Goal: Use online tool/utility: Utilize a website feature to perform a specific function

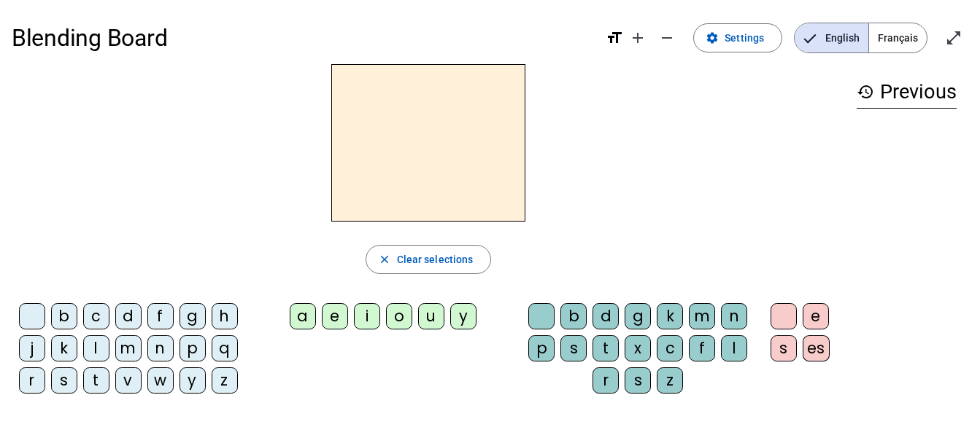
click at [892, 40] on span "Français" at bounding box center [898, 37] width 58 height 29
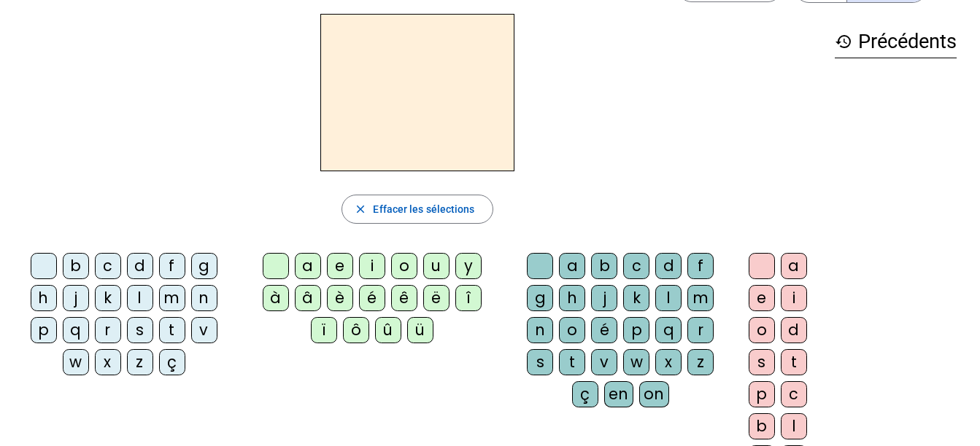
scroll to position [50, 0]
drag, startPoint x: 604, startPoint y: 269, endPoint x: 587, endPoint y: 257, distance: 21.5
click at [587, 257] on div "a b c d f g h j k l m n o é p q r s t v w x z ç en on" at bounding box center [623, 334] width 218 height 160
drag, startPoint x: 587, startPoint y: 257, endPoint x: 519, endPoint y: 218, distance: 77.5
click at [519, 218] on div "close Effacer les sélections" at bounding box center [417, 210] width 811 height 29
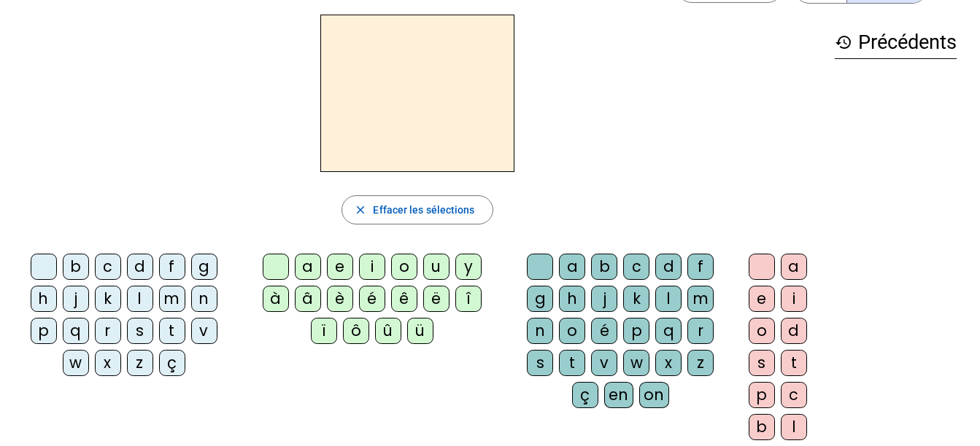
click at [608, 258] on div "b" at bounding box center [604, 267] width 26 height 26
click at [408, 263] on div "o" at bounding box center [404, 267] width 26 height 26
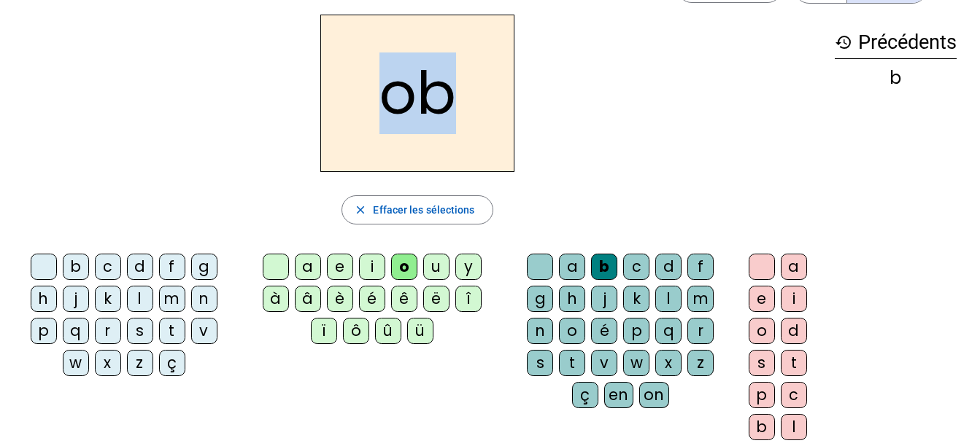
drag, startPoint x: 403, startPoint y: 120, endPoint x: 460, endPoint y: 107, distance: 58.6
click at [460, 107] on h2 "ob" at bounding box center [417, 94] width 194 height 158
click at [387, 212] on span "Effacer les sélections" at bounding box center [423, 210] width 101 height 18
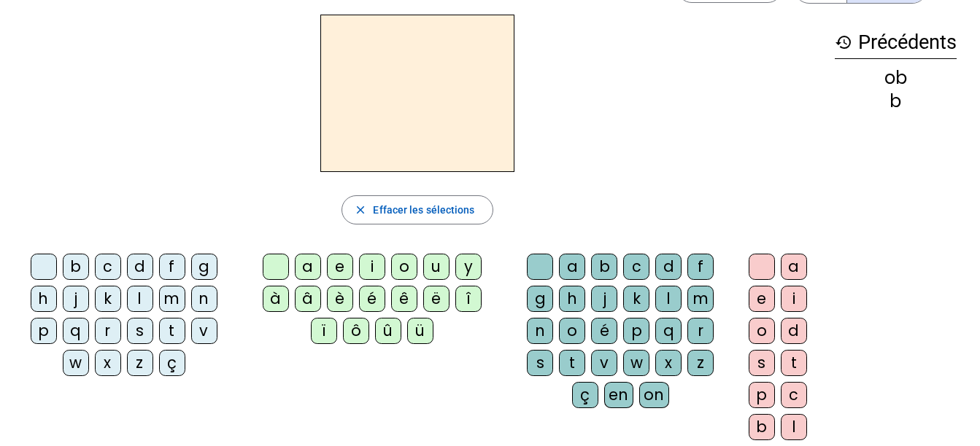
click at [77, 289] on div "j" at bounding box center [76, 299] width 26 height 26
click at [409, 288] on div "ê" at bounding box center [404, 299] width 26 height 26
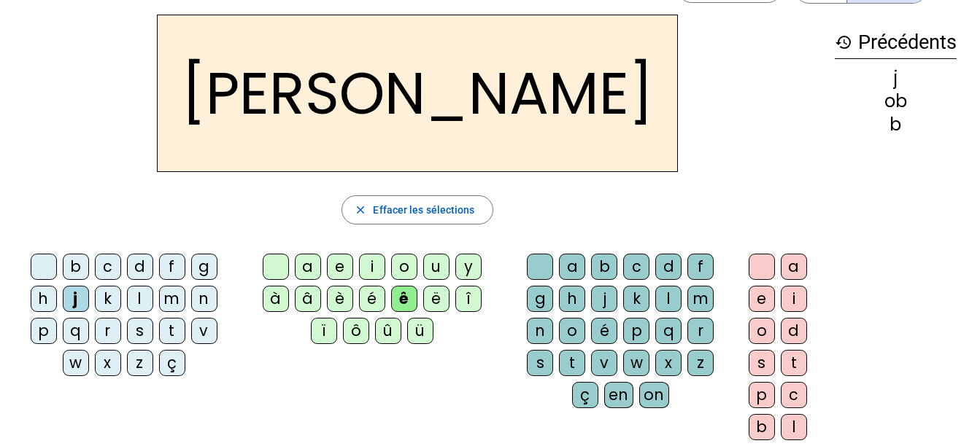
click at [637, 287] on div "k" at bounding box center [636, 299] width 26 height 26
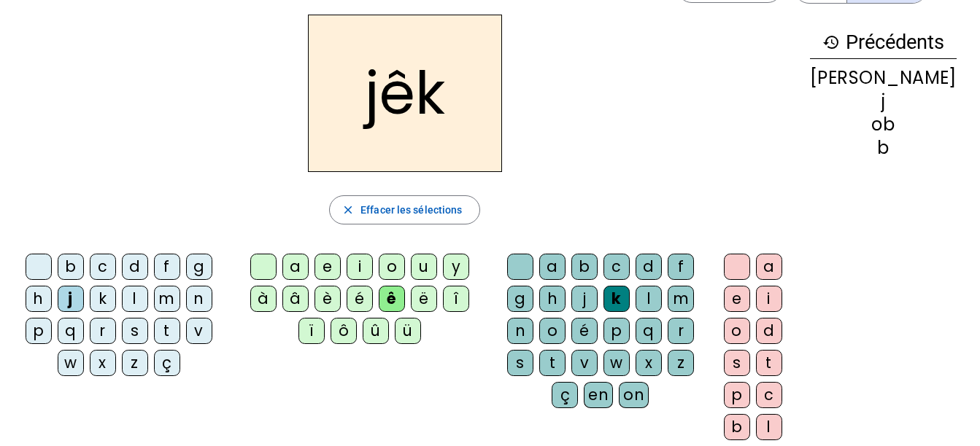
click at [383, 203] on span "Effacer les sélections" at bounding box center [410, 210] width 101 height 18
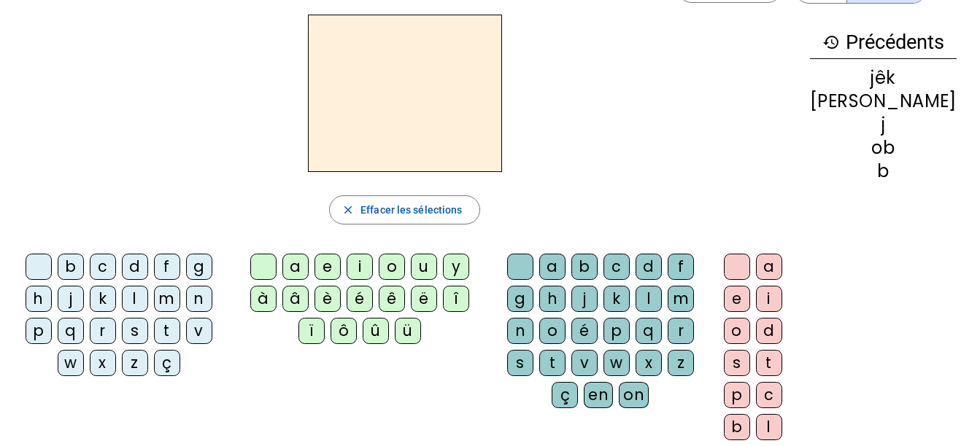
click at [168, 290] on div "m" at bounding box center [167, 299] width 26 height 26
click at [398, 285] on letter-bubble "o" at bounding box center [395, 270] width 32 height 32
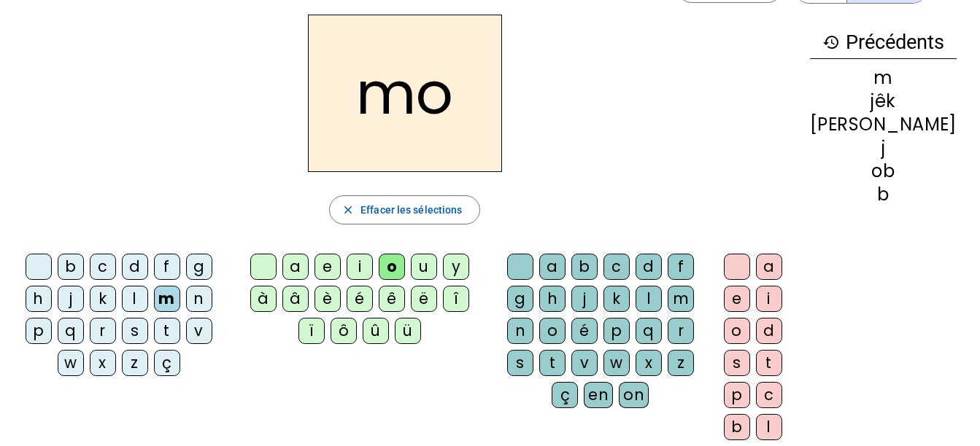
click at [436, 289] on div "ë" at bounding box center [424, 299] width 26 height 26
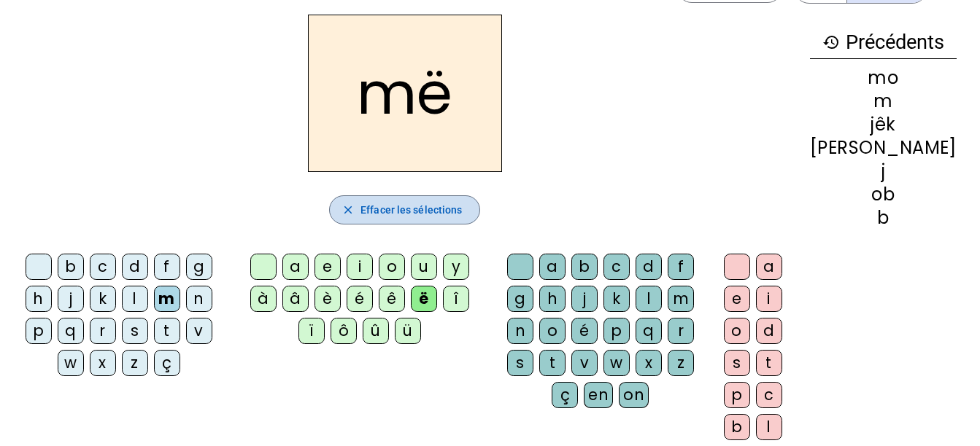
click at [390, 213] on span "Effacer les sélections" at bounding box center [410, 210] width 101 height 18
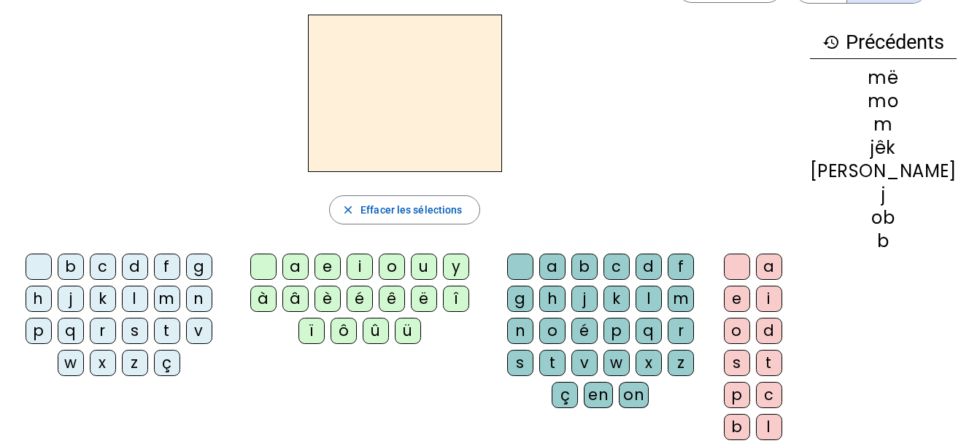
click at [169, 331] on div "t" at bounding box center [167, 331] width 26 height 26
click at [403, 279] on div "o" at bounding box center [392, 267] width 26 height 26
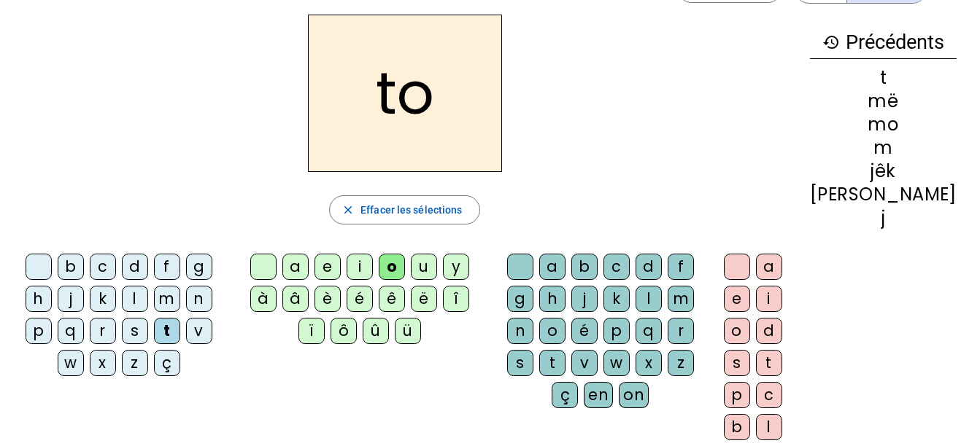
click at [437, 279] on div "u" at bounding box center [424, 267] width 26 height 26
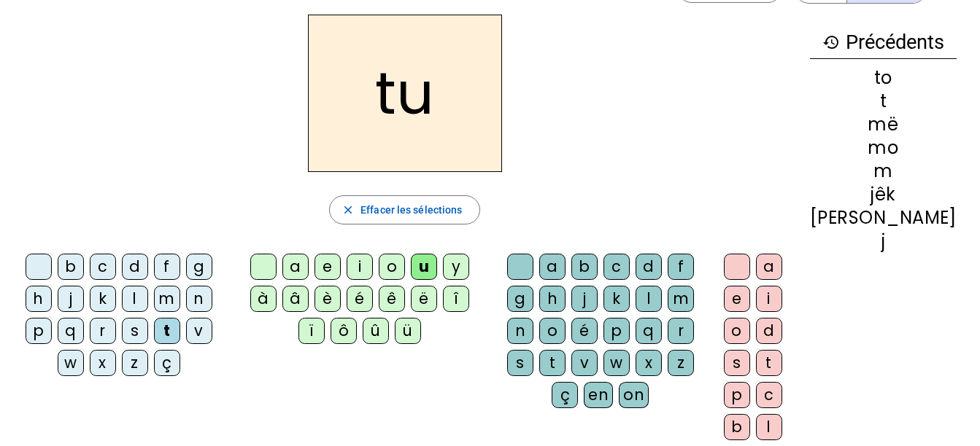
click at [405, 290] on div "ê" at bounding box center [392, 299] width 26 height 26
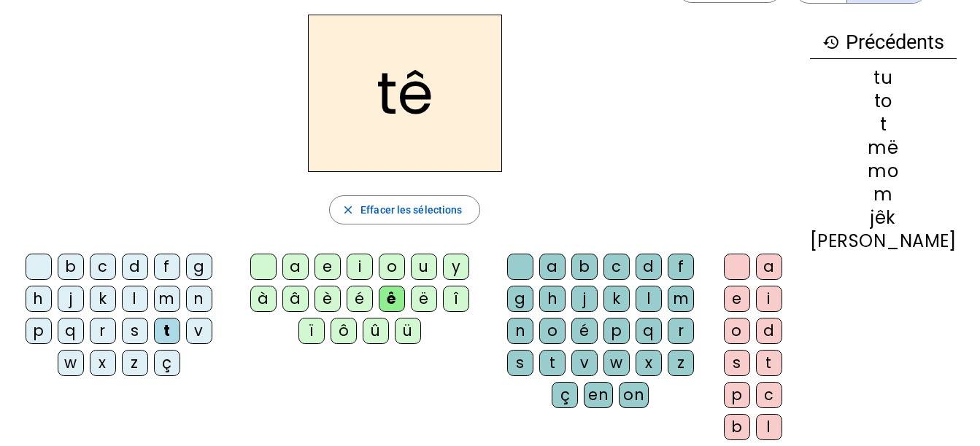
click at [357, 323] on div "ô" at bounding box center [343, 331] width 26 height 26
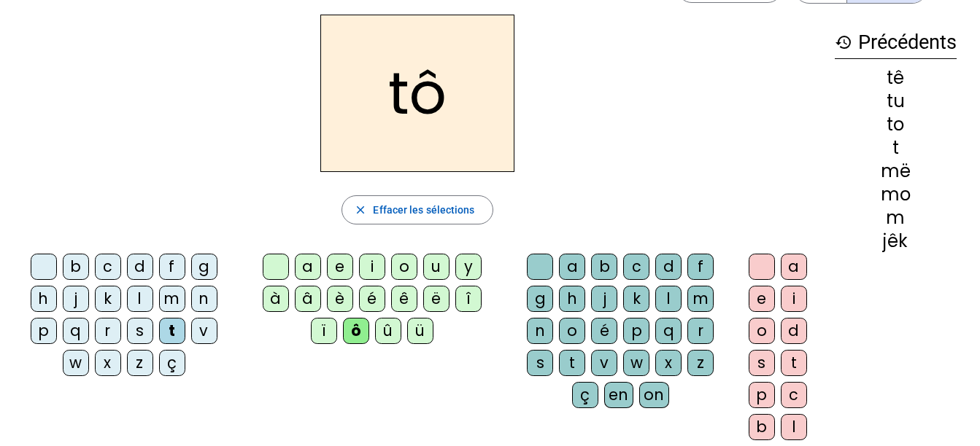
click at [371, 277] on div "i" at bounding box center [372, 267] width 26 height 26
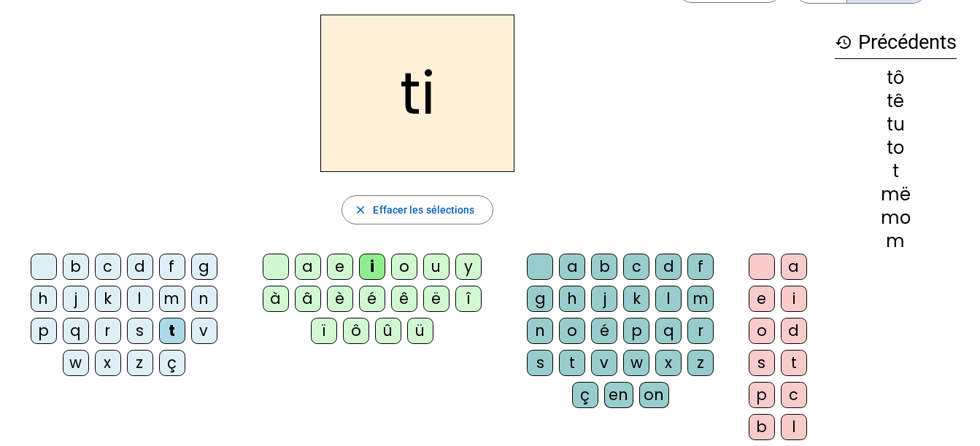
click at [465, 287] on div "î" at bounding box center [468, 299] width 26 height 26
click at [376, 210] on span "Effacer les sélections" at bounding box center [423, 210] width 101 height 18
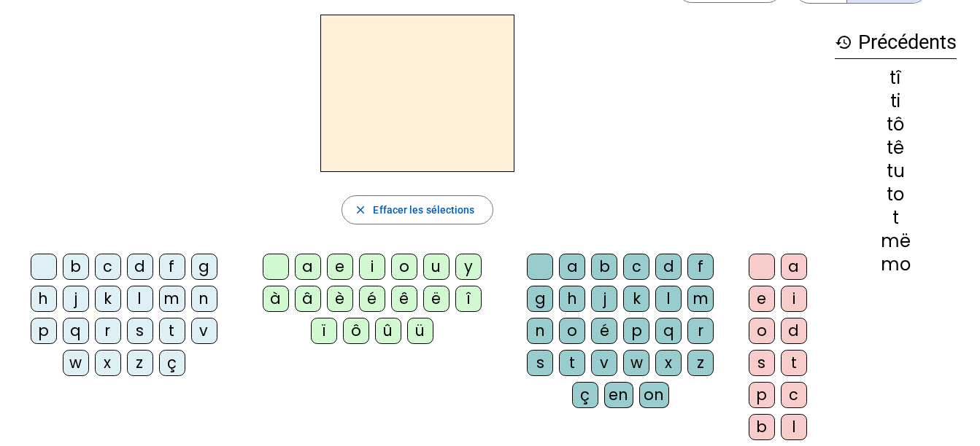
click at [88, 274] on div "b" at bounding box center [76, 267] width 26 height 26
click at [792, 287] on div "i" at bounding box center [794, 299] width 26 height 26
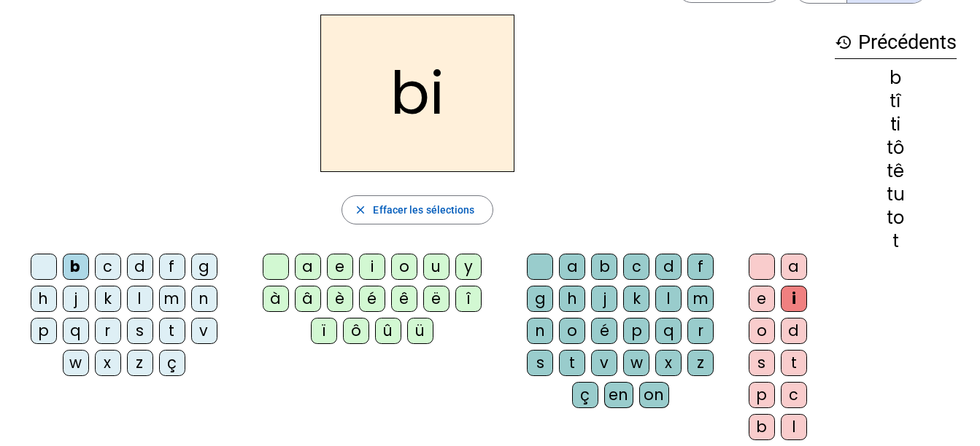
click at [178, 329] on div "t" at bounding box center [172, 331] width 26 height 26
click at [204, 368] on div "b c d f g h j k l m n p q r s t v w x z ç" at bounding box center [127, 318] width 218 height 128
click at [203, 373] on div "b c d f g h j k l m n p q r s t v w x z ç" at bounding box center [127, 318] width 218 height 128
click at [206, 368] on div "b c d f g h j k l m n p q r s t v w x z ç" at bounding box center [127, 318] width 218 height 128
click at [209, 368] on div "b c d f g h j k l m n p q r s t v w x z ç" at bounding box center [127, 318] width 218 height 128
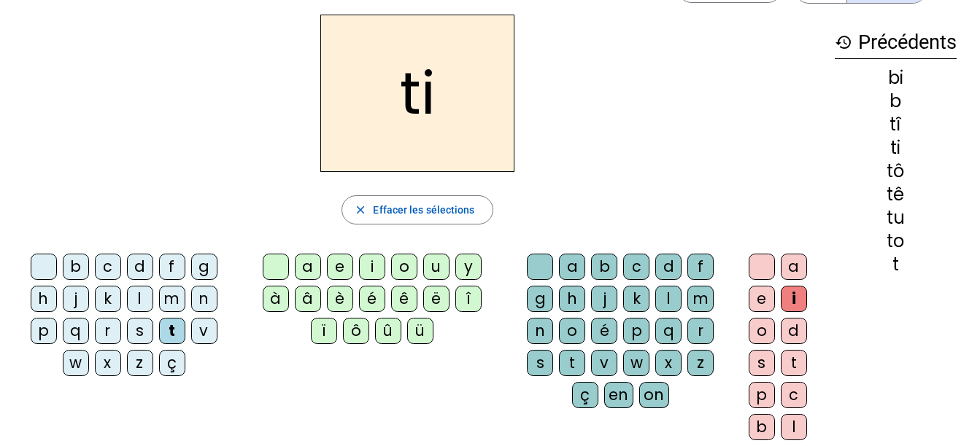
click at [206, 372] on div "b c d f g h j k l m n p q r s t v w x z ç" at bounding box center [127, 318] width 218 height 128
click at [230, 379] on div "b c d f g h j k l m n p q r s t v w x z ç" at bounding box center [127, 318] width 218 height 128
click at [206, 334] on div "v" at bounding box center [204, 331] width 26 height 26
click at [105, 320] on div "r" at bounding box center [108, 331] width 26 height 26
click at [110, 294] on div "k" at bounding box center [108, 299] width 26 height 26
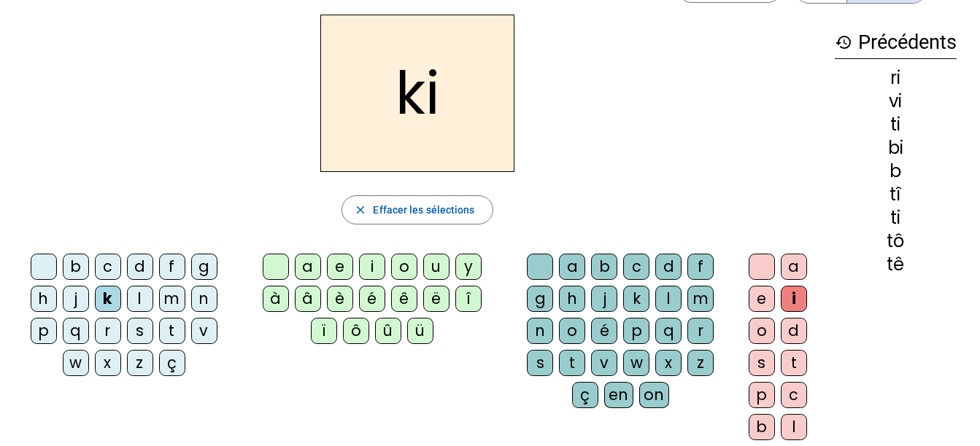
click at [134, 320] on div "s" at bounding box center [140, 331] width 26 height 26
click at [406, 81] on h2 "si" at bounding box center [417, 94] width 194 height 158
click at [892, 48] on h3 "history Précédents" at bounding box center [896, 42] width 122 height 33
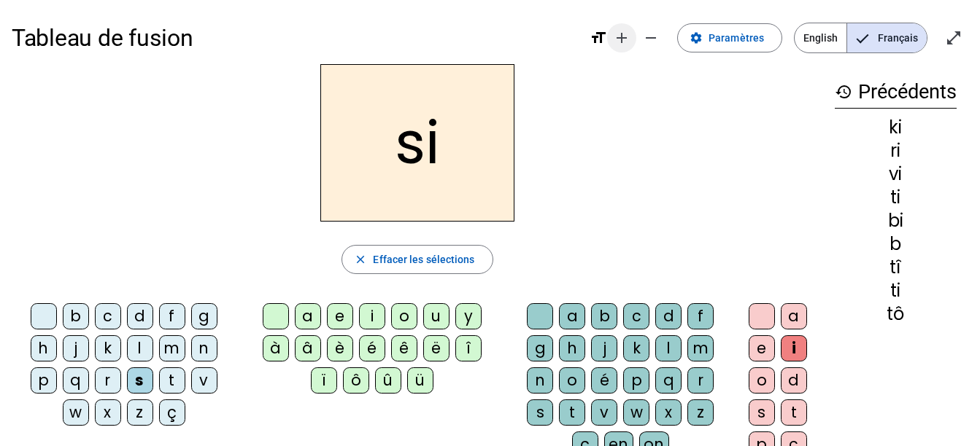
click at [627, 35] on mat-icon "add" at bounding box center [622, 38] width 18 height 18
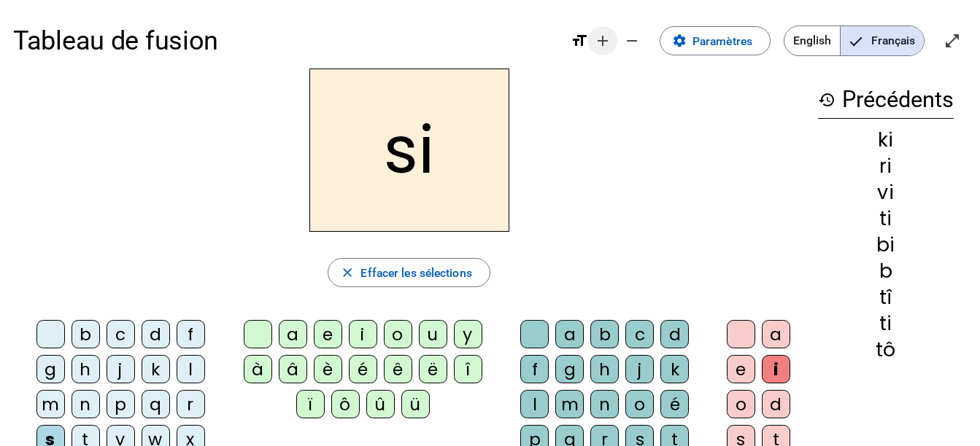
click at [627, 35] on mat-icon "remove" at bounding box center [632, 41] width 18 height 18
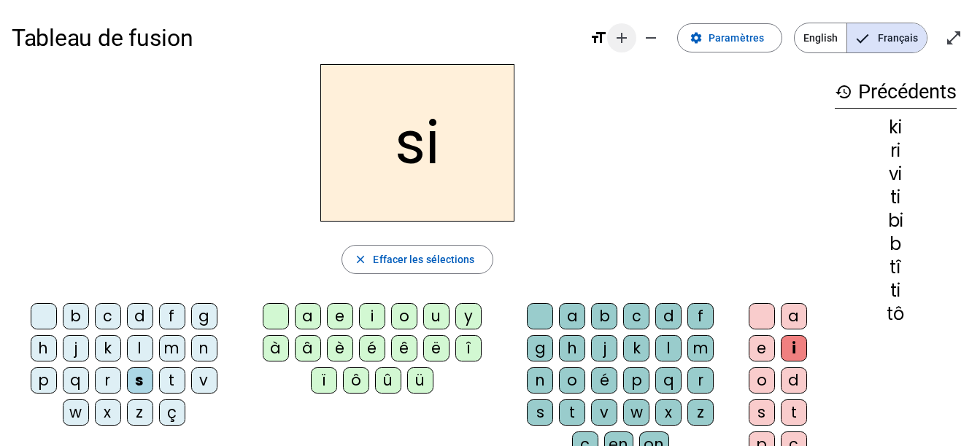
click at [627, 35] on mat-icon "add" at bounding box center [622, 38] width 18 height 18
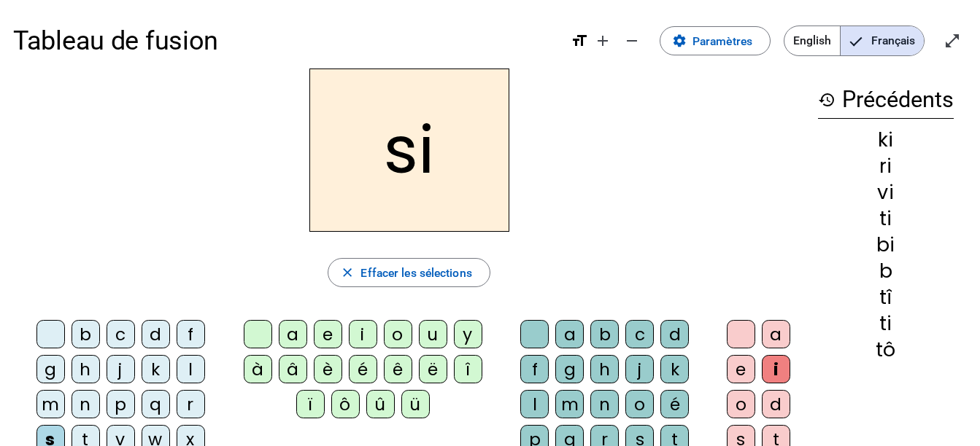
click at [886, 146] on div "ki" at bounding box center [886, 140] width 136 height 20
click at [711, 192] on div "si" at bounding box center [409, 150] width 792 height 163
click at [88, 328] on div "b" at bounding box center [85, 334] width 28 height 28
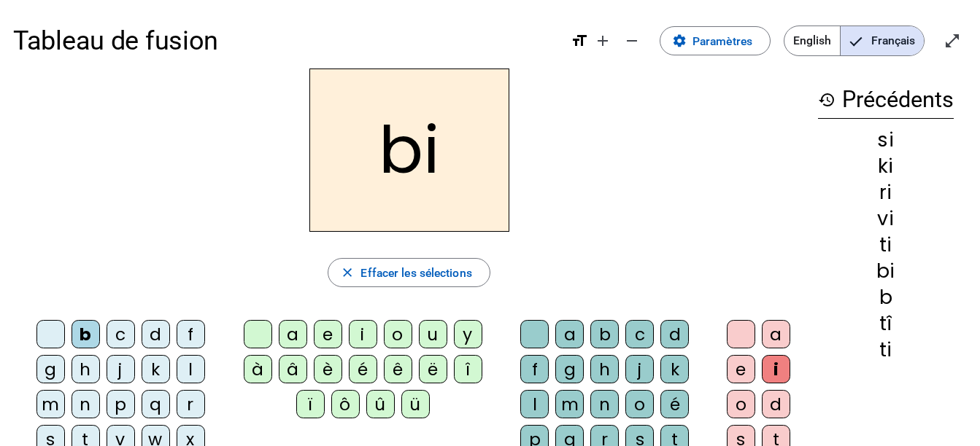
click at [299, 338] on div "a" at bounding box center [293, 334] width 28 height 28
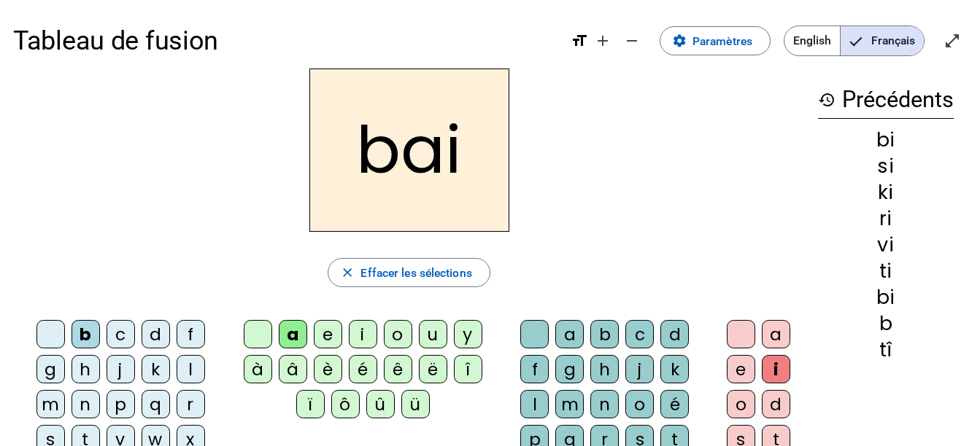
click at [680, 335] on div "d" at bounding box center [674, 334] width 28 height 28
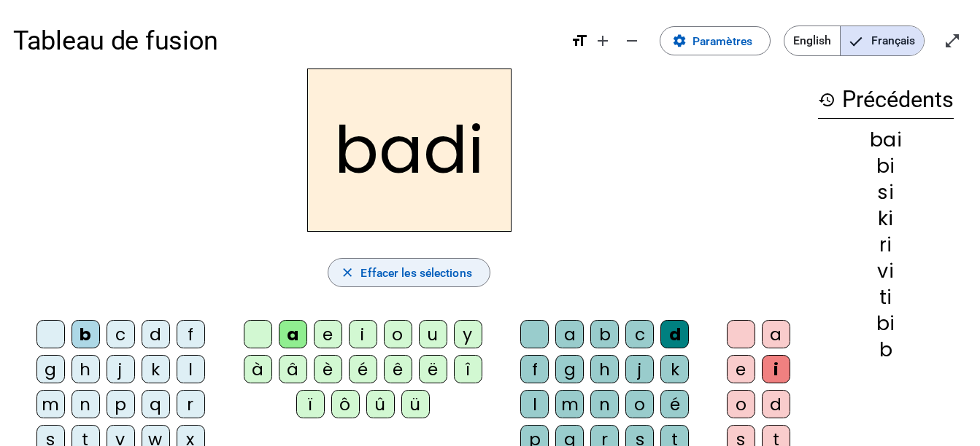
click at [355, 266] on span "button" at bounding box center [408, 272] width 161 height 35
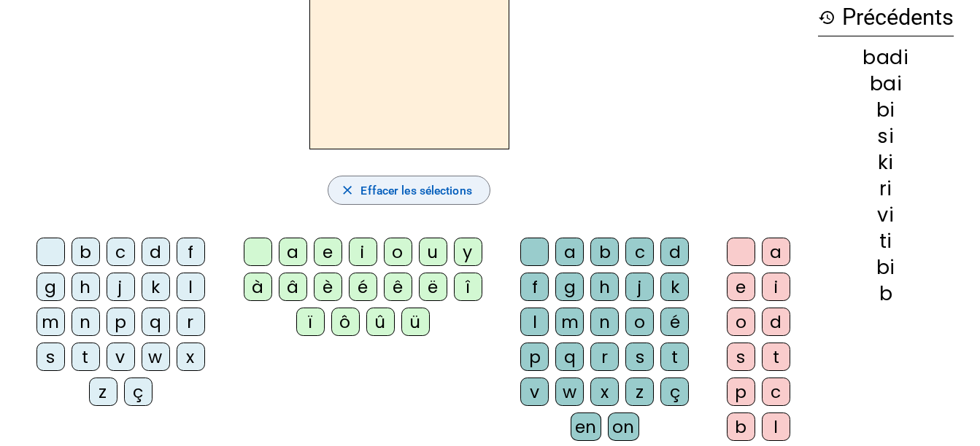
scroll to position [85, 0]
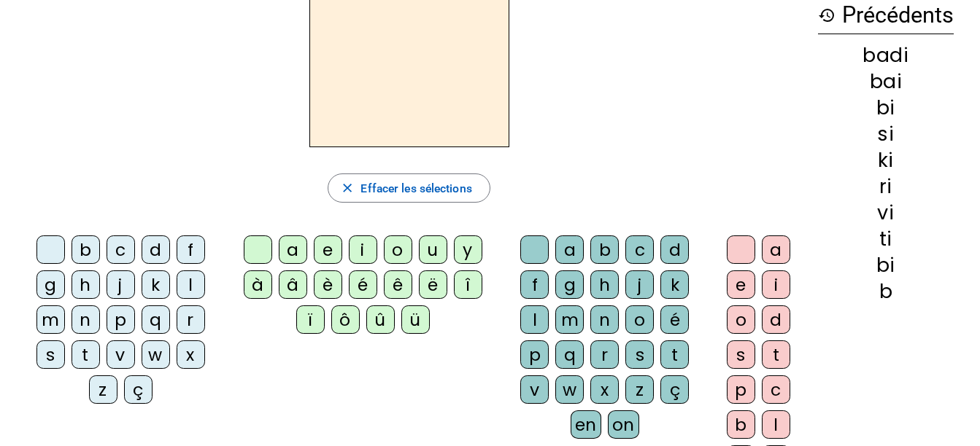
click at [45, 357] on div "s" at bounding box center [50, 355] width 28 height 28
click at [399, 244] on div "o" at bounding box center [398, 250] width 28 height 28
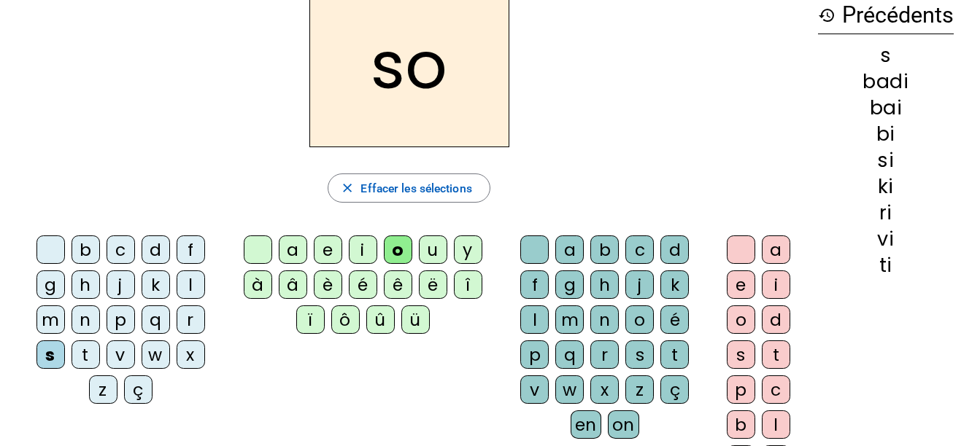
click at [673, 250] on div "d" at bounding box center [674, 250] width 28 height 28
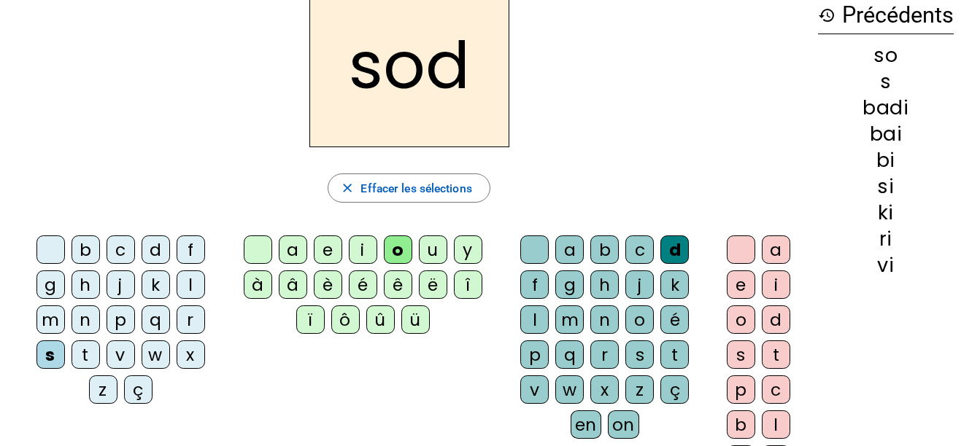
click at [777, 238] on div "a" at bounding box center [776, 250] width 28 height 28
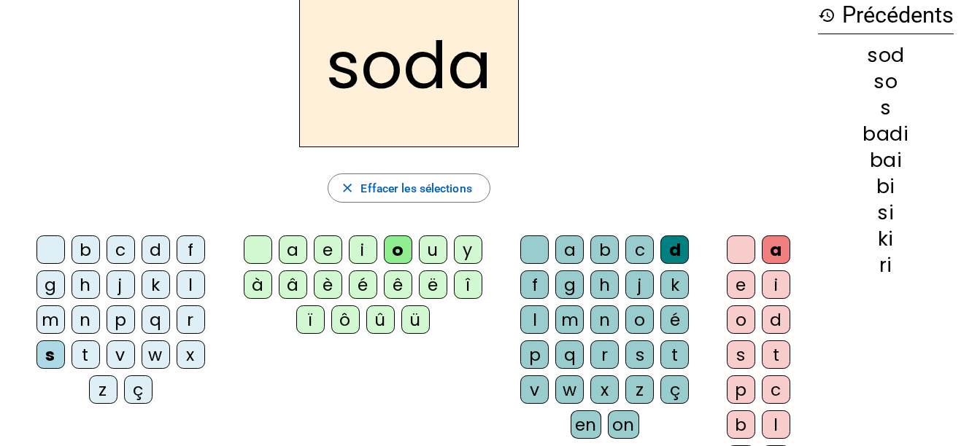
click at [762, 287] on div "i" at bounding box center [776, 285] width 28 height 28
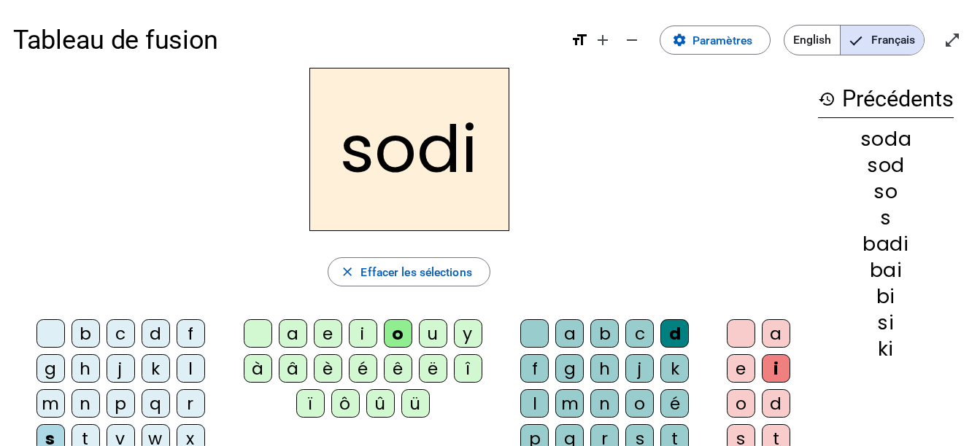
scroll to position [0, 0]
